Goal: Information Seeking & Learning: Learn about a topic

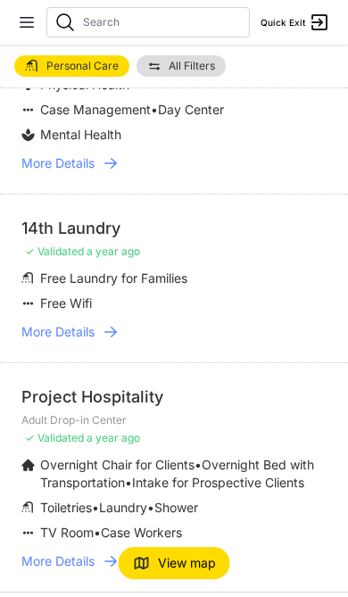
scroll to position [4312, 0]
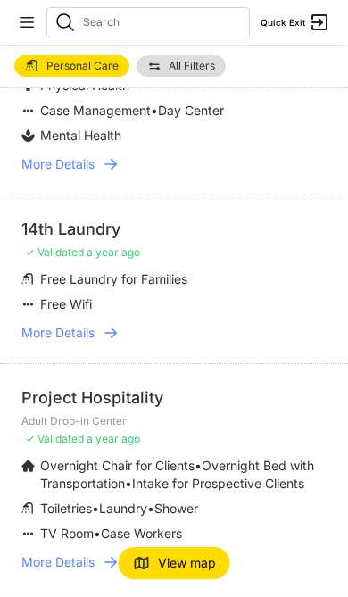
click at [71, 553] on span "More Details" at bounding box center [57, 562] width 73 height 18
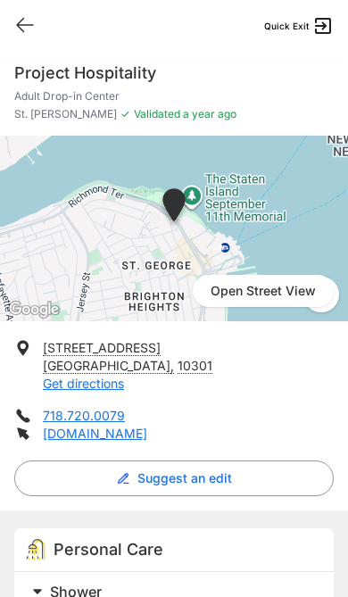
select select "recentlyUpdated"
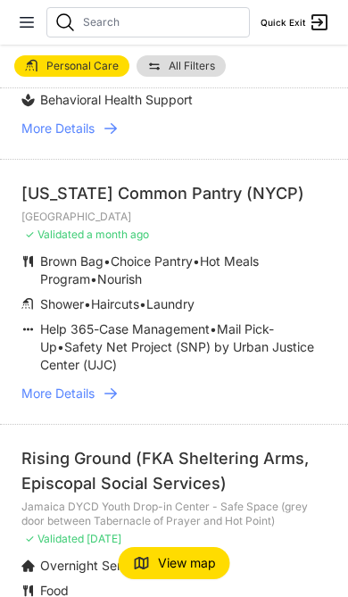
scroll to position [275, 0]
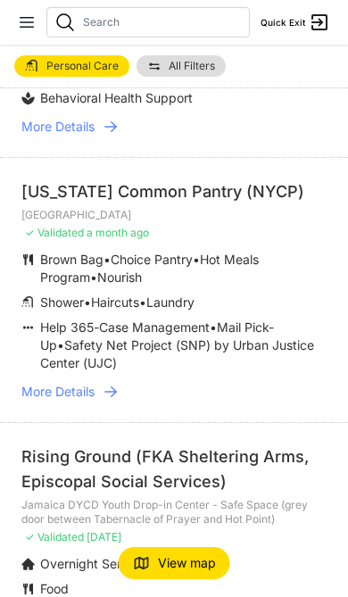
click at [87, 388] on span "More Details" at bounding box center [57, 392] width 73 height 18
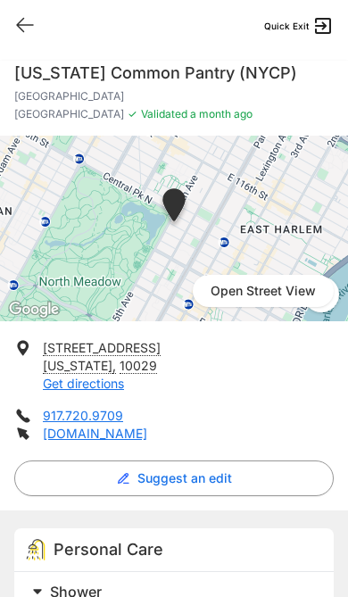
select select "recentlyUpdated"
